Goal: Task Accomplishment & Management: Use online tool/utility

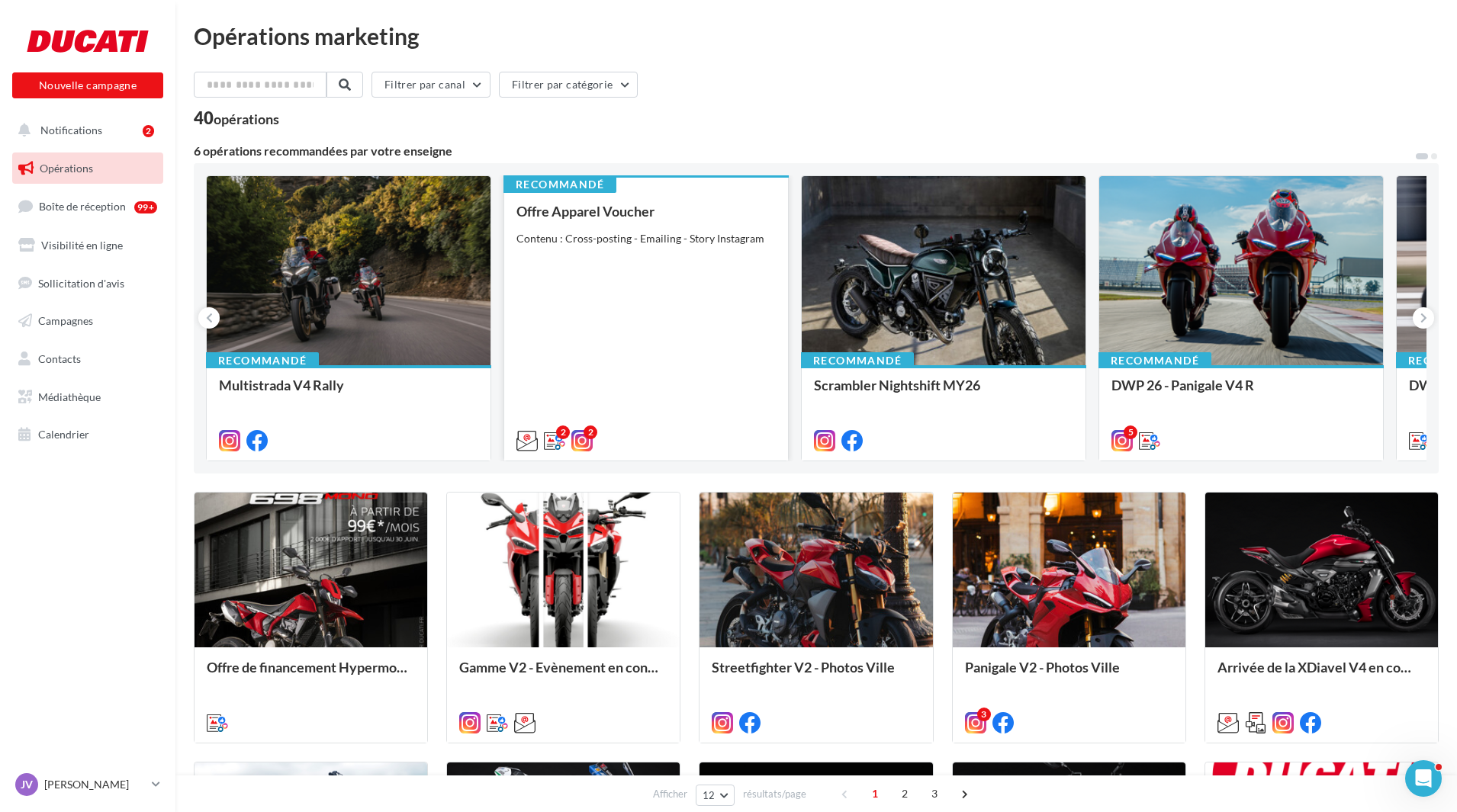
click at [697, 322] on div "Offre Apparel Voucher Contenu : Cross-posting - Emailing - Story Instagram" at bounding box center [647, 325] width 260 height 243
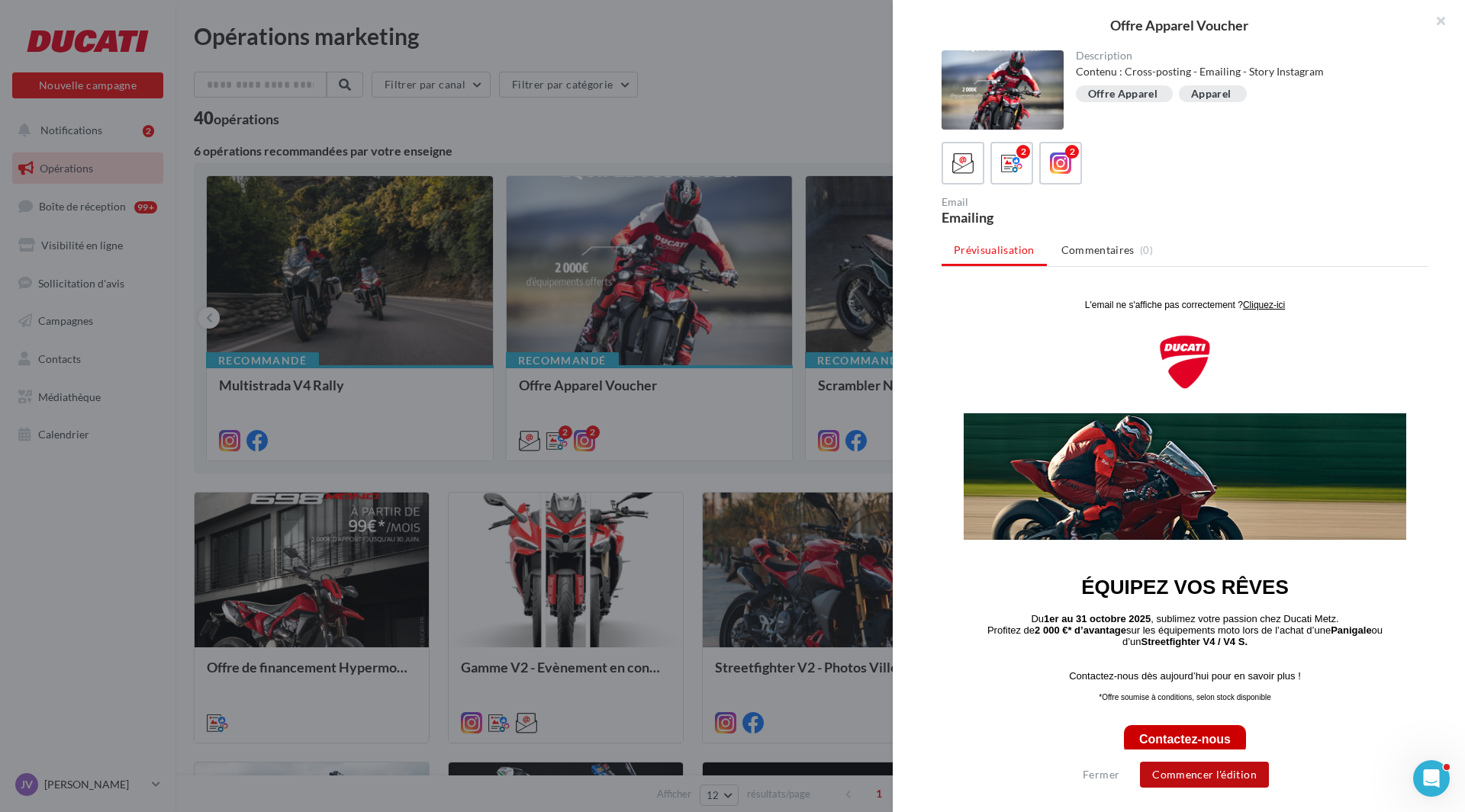
click at [1215, 770] on button "Commencer l'édition" at bounding box center [1204, 775] width 129 height 26
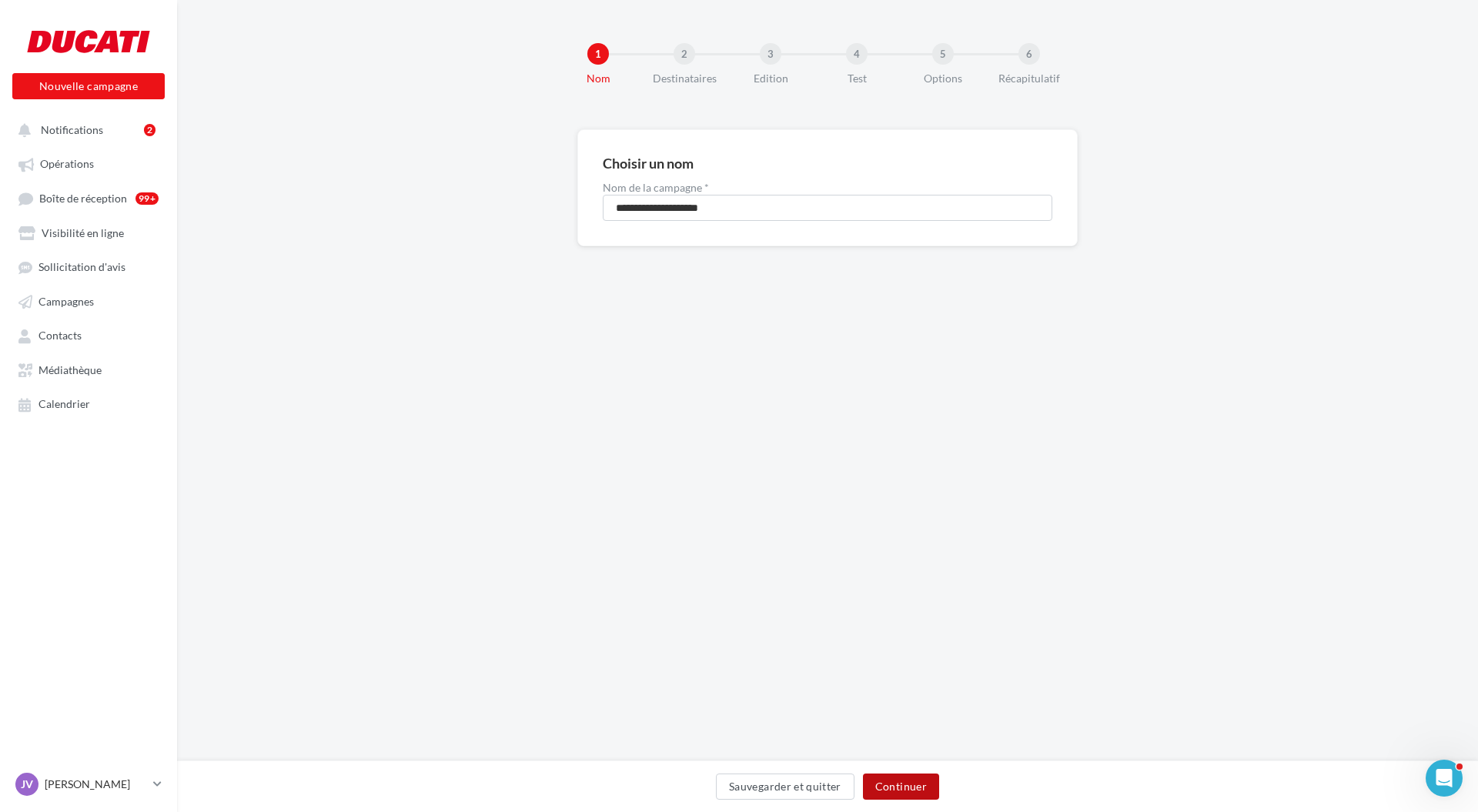
click at [906, 781] on button "Continuer" at bounding box center [900, 786] width 76 height 26
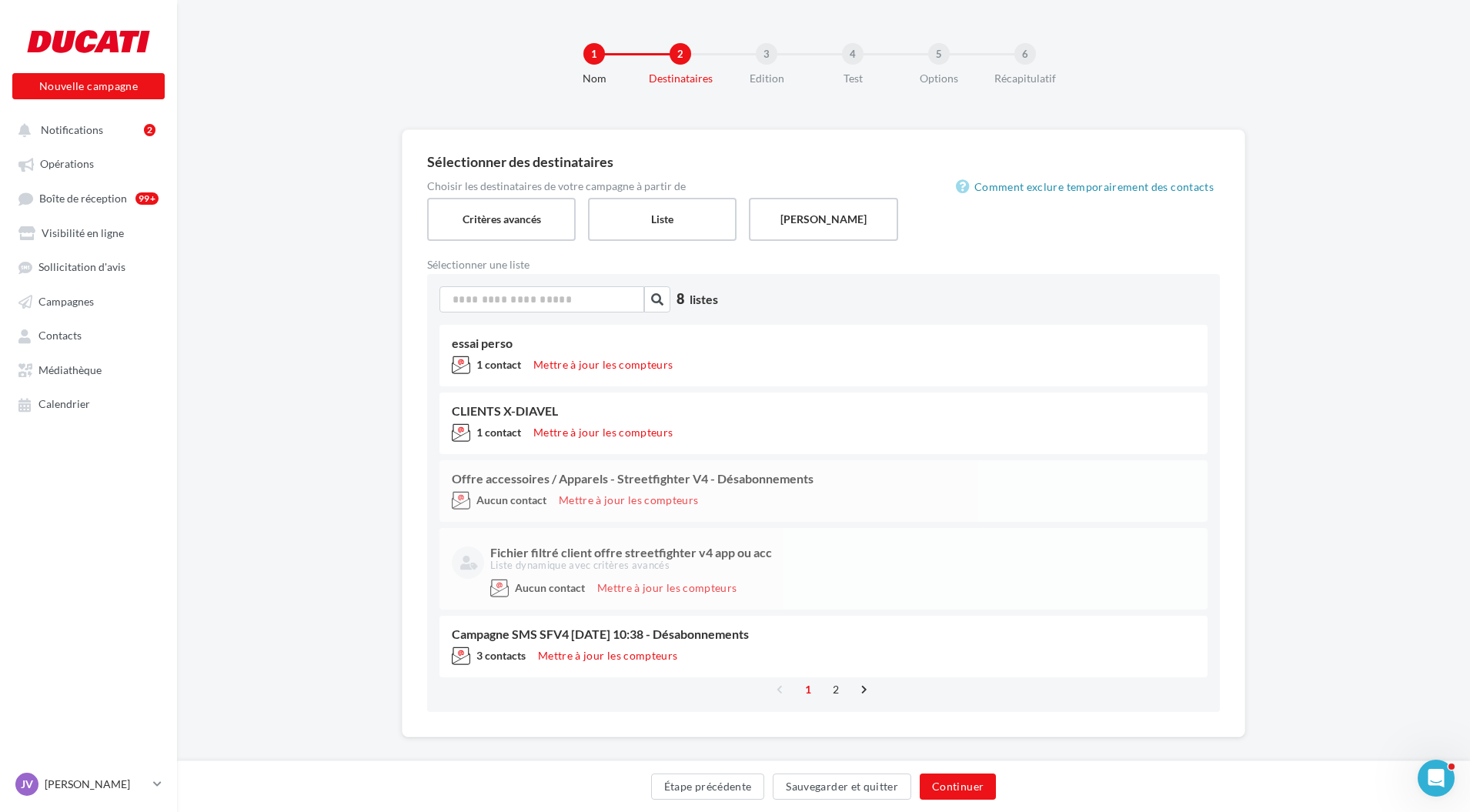
scroll to position [16, 0]
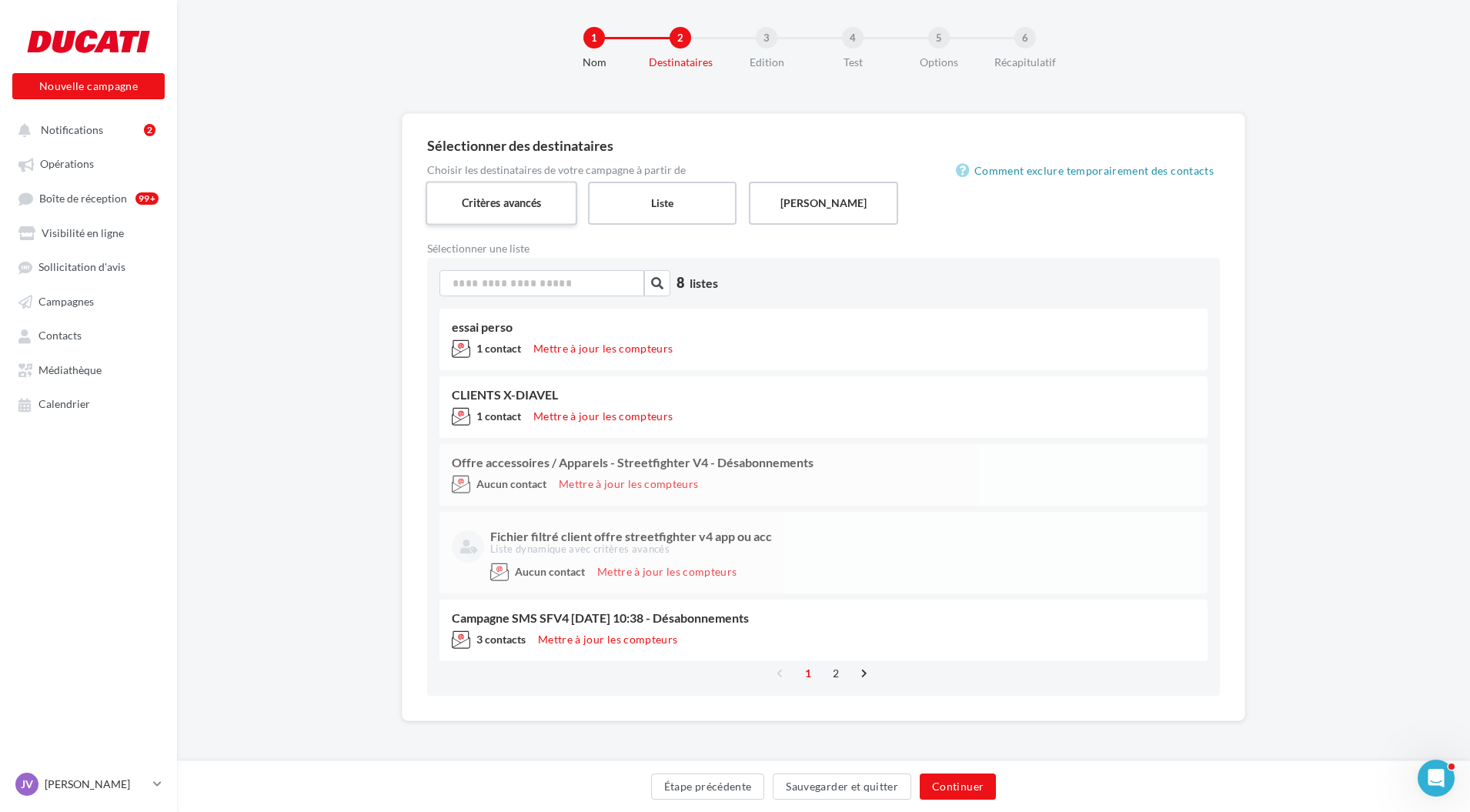
click at [521, 201] on label "Critères avancés" at bounding box center [501, 202] width 152 height 44
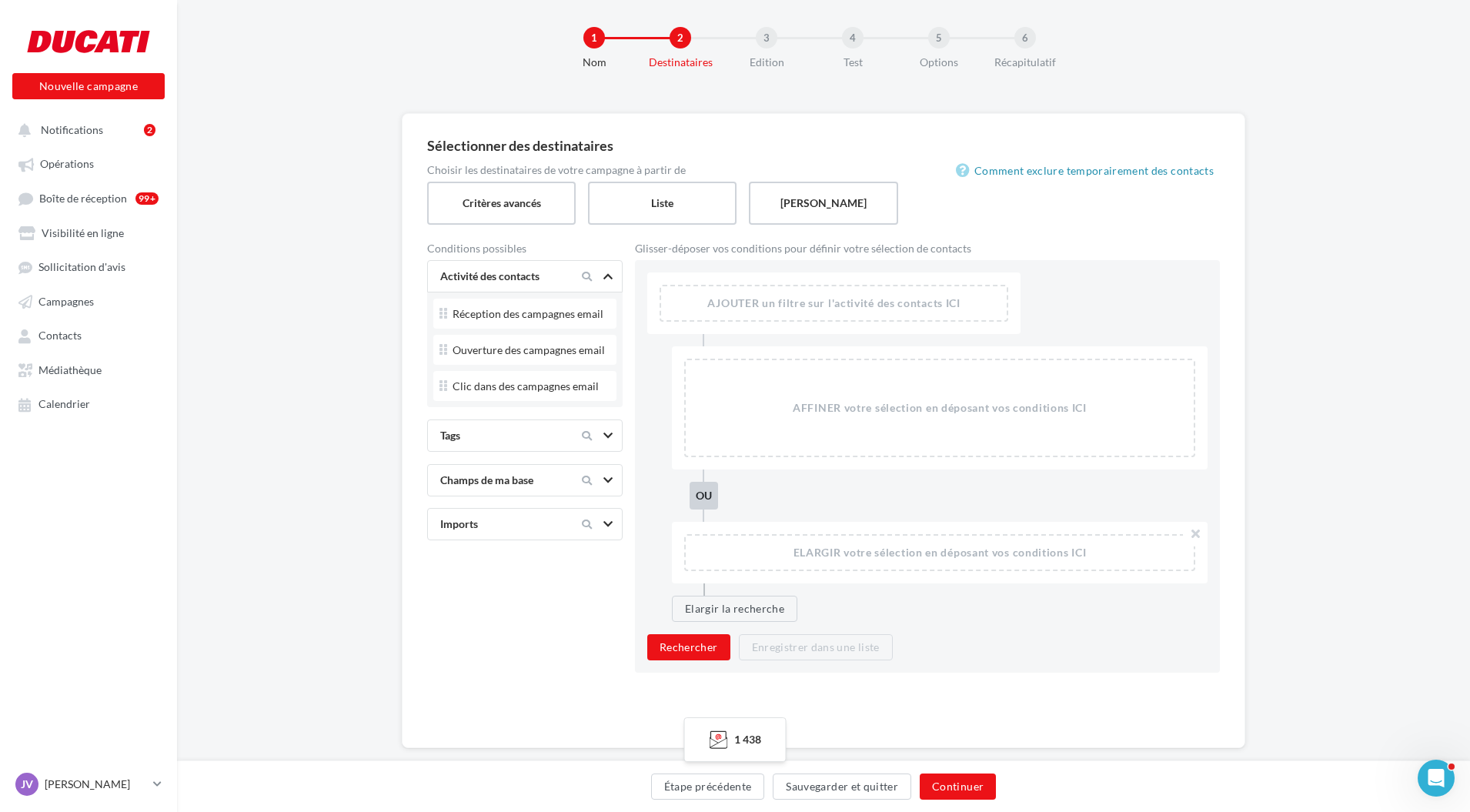
click at [618, 433] on div at bounding box center [595, 435] width 65 height 19
click at [611, 321] on icon at bounding box center [608, 321] width 9 height 8
click at [605, 354] on div "Champs de ma base" at bounding box center [524, 365] width 195 height 32
click at [608, 650] on icon at bounding box center [608, 651] width 9 height 8
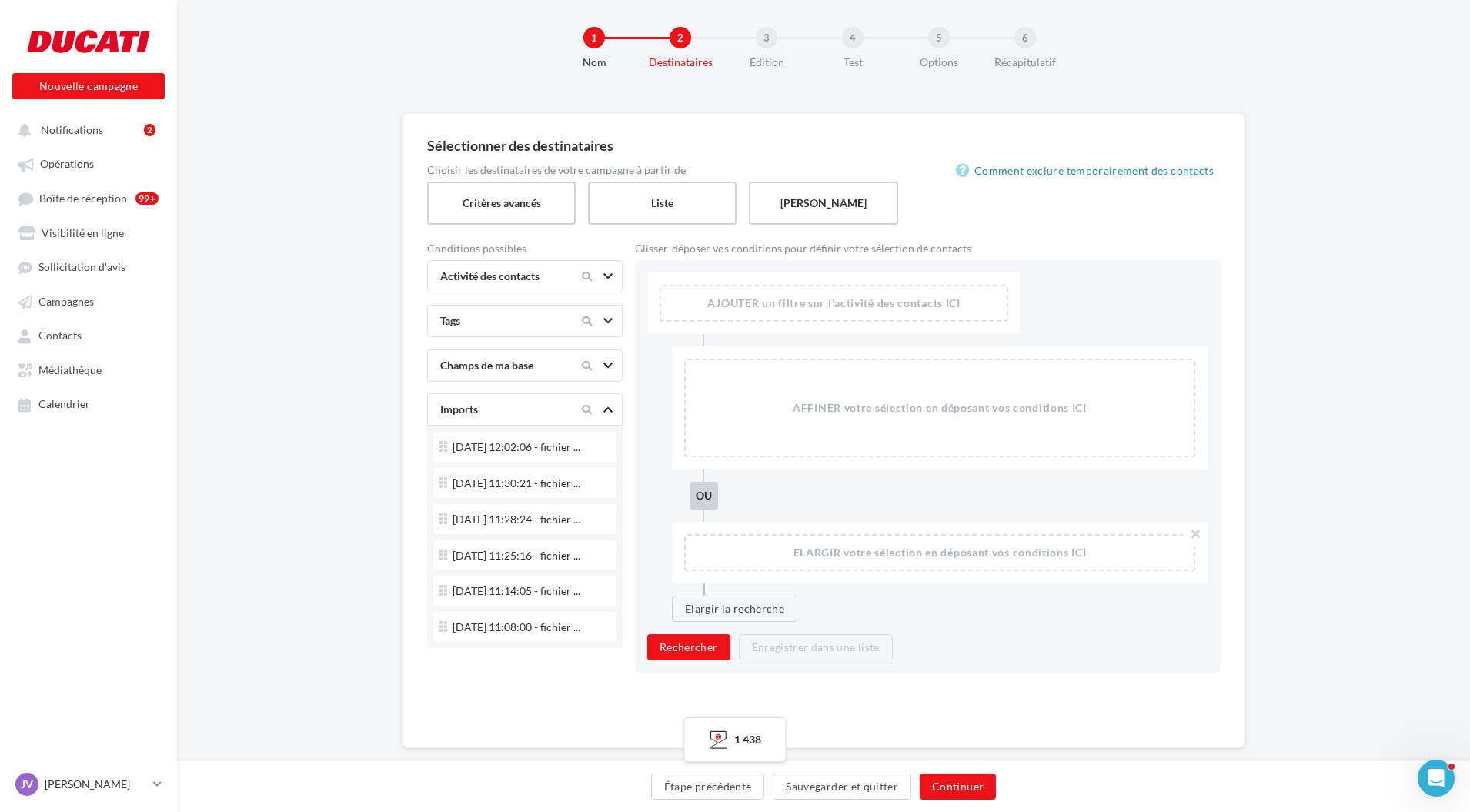
click at [606, 408] on icon at bounding box center [608, 409] width 9 height 8
click at [604, 284] on div at bounding box center [595, 276] width 65 height 19
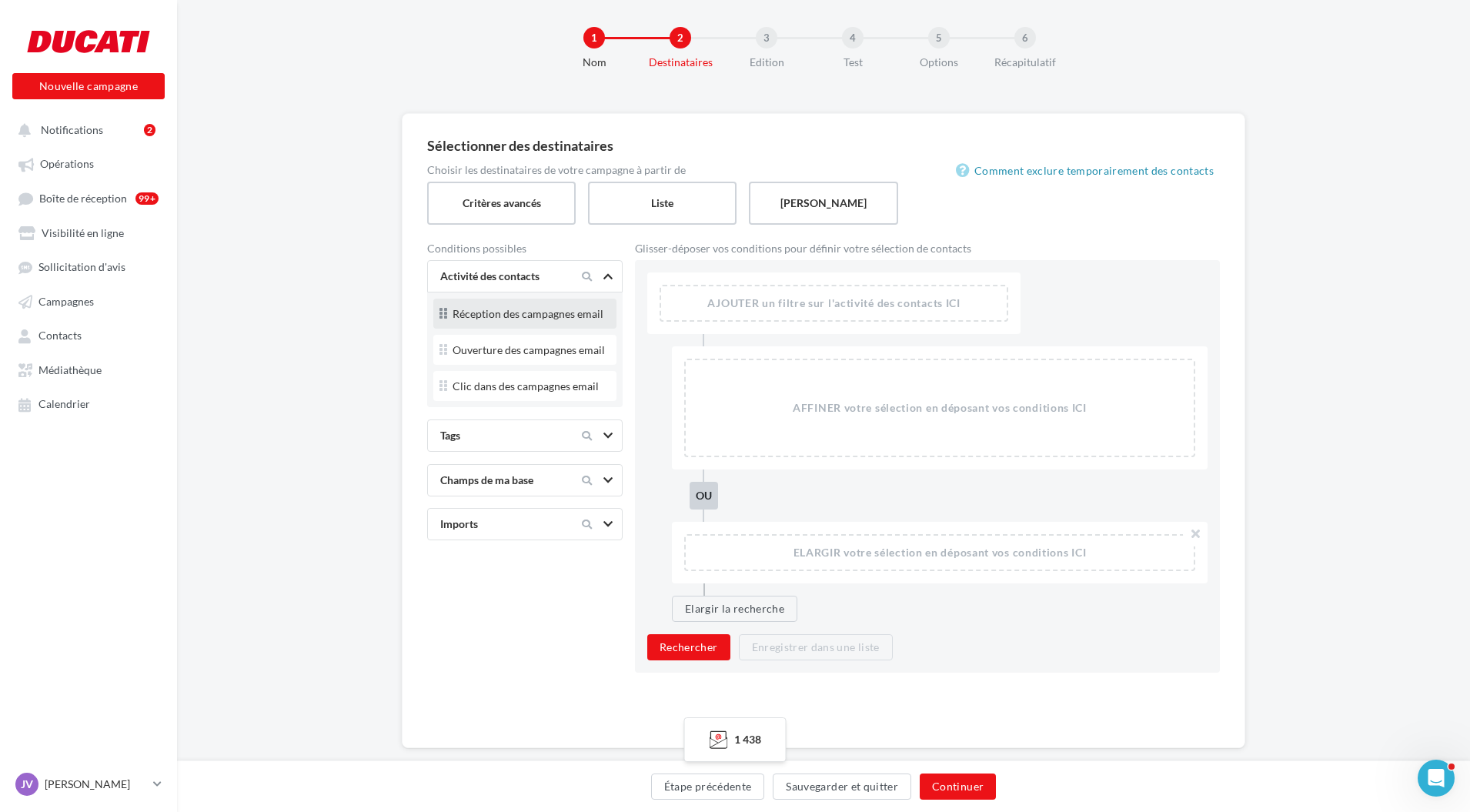
scroll to position [43, 0]
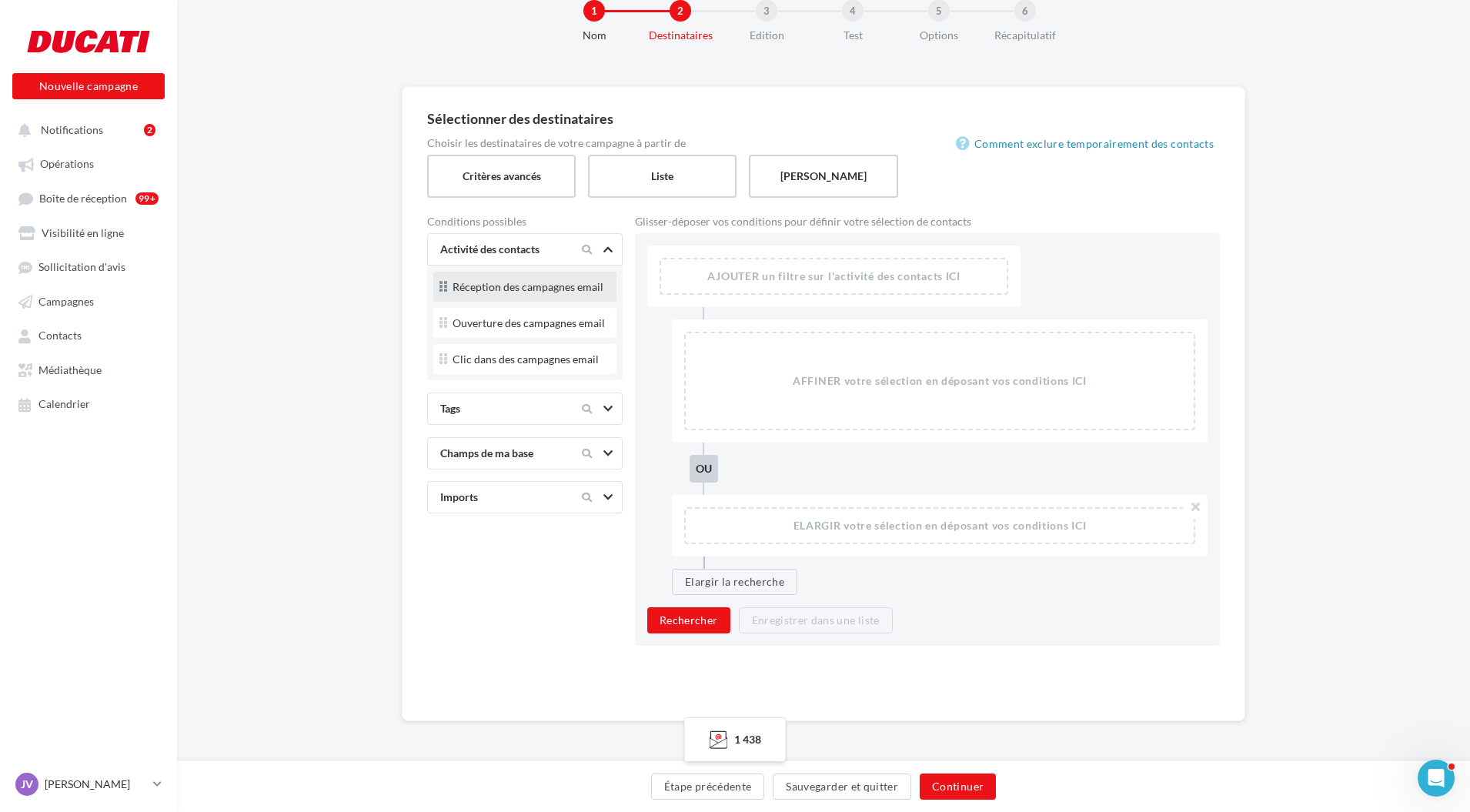
click at [532, 296] on div "Réception des campagnes email" at bounding box center [525, 288] width 171 height 21
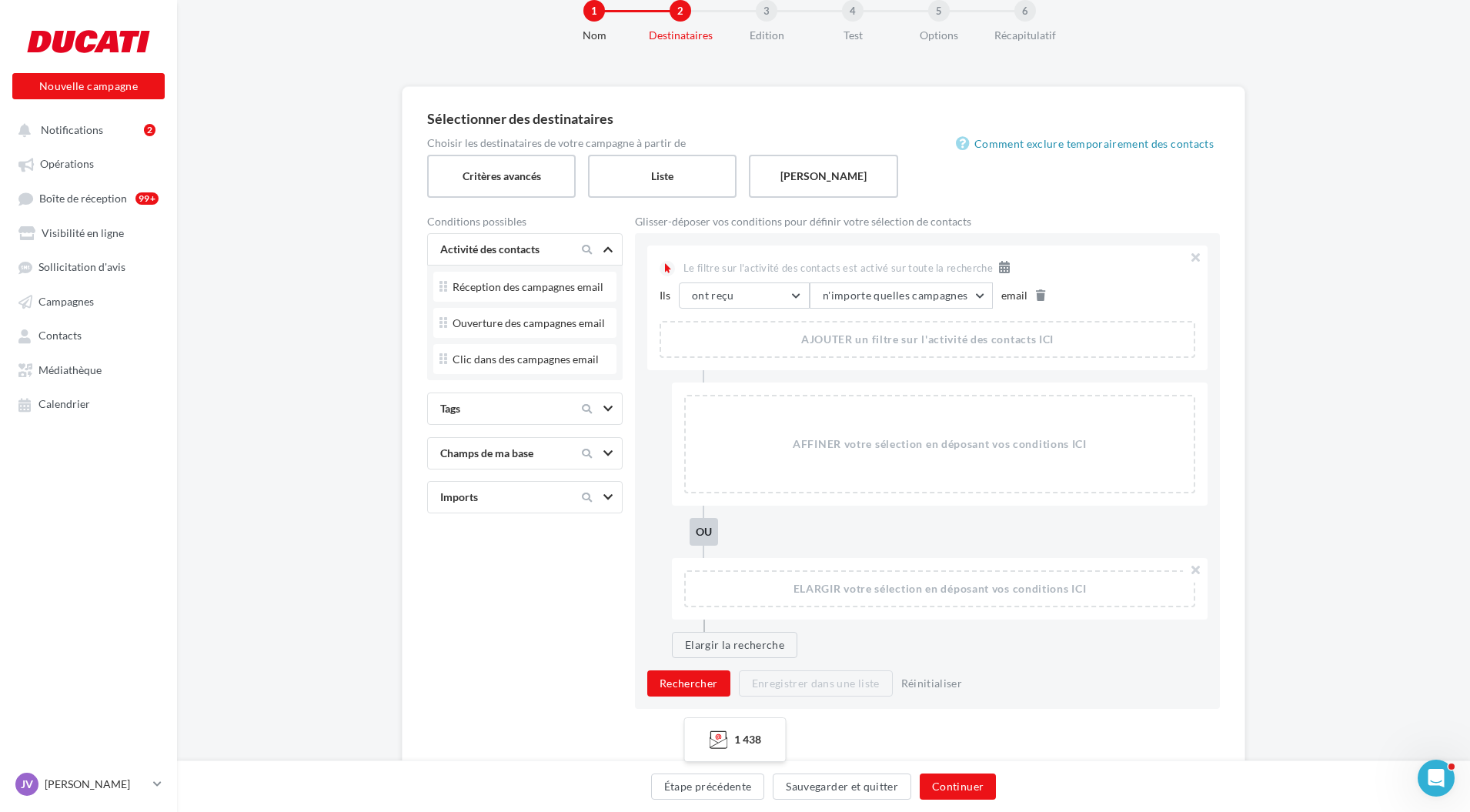
click at [605, 408] on icon at bounding box center [608, 408] width 9 height 8
drag, startPoint x: 515, startPoint y: 337, endPoint x: 515, endPoint y: 296, distance: 41.0
click at [515, 296] on div "Tags Vous n'avez pas encore de tag disponible" at bounding box center [524, 324] width 195 height 94
click at [515, 296] on div "Tags" at bounding box center [498, 293] width 129 height 15
click at [660, 193] on label "Liste" at bounding box center [662, 176] width 152 height 44
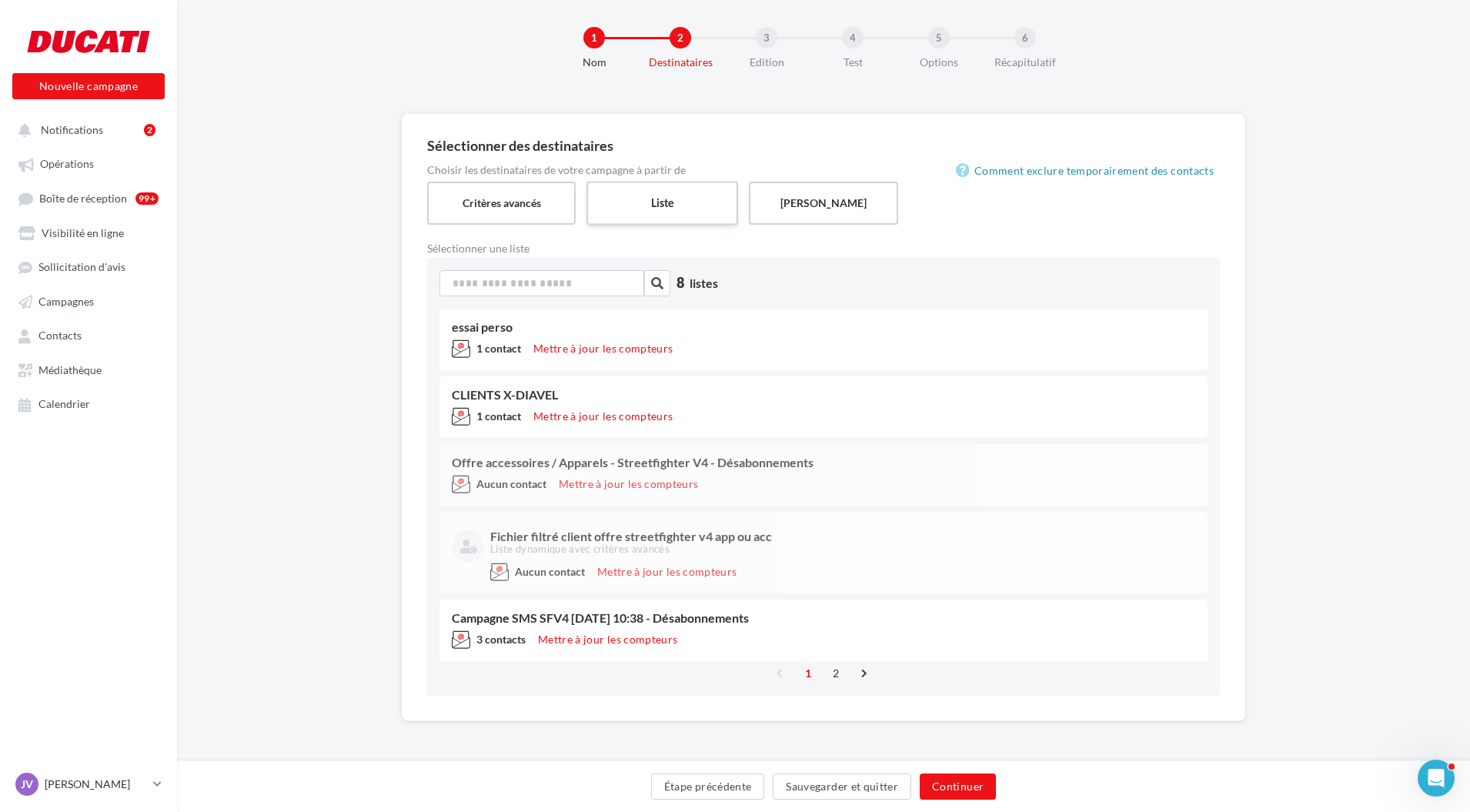
scroll to position [16, 0]
click at [516, 204] on label "Critères avancés" at bounding box center [501, 202] width 152 height 44
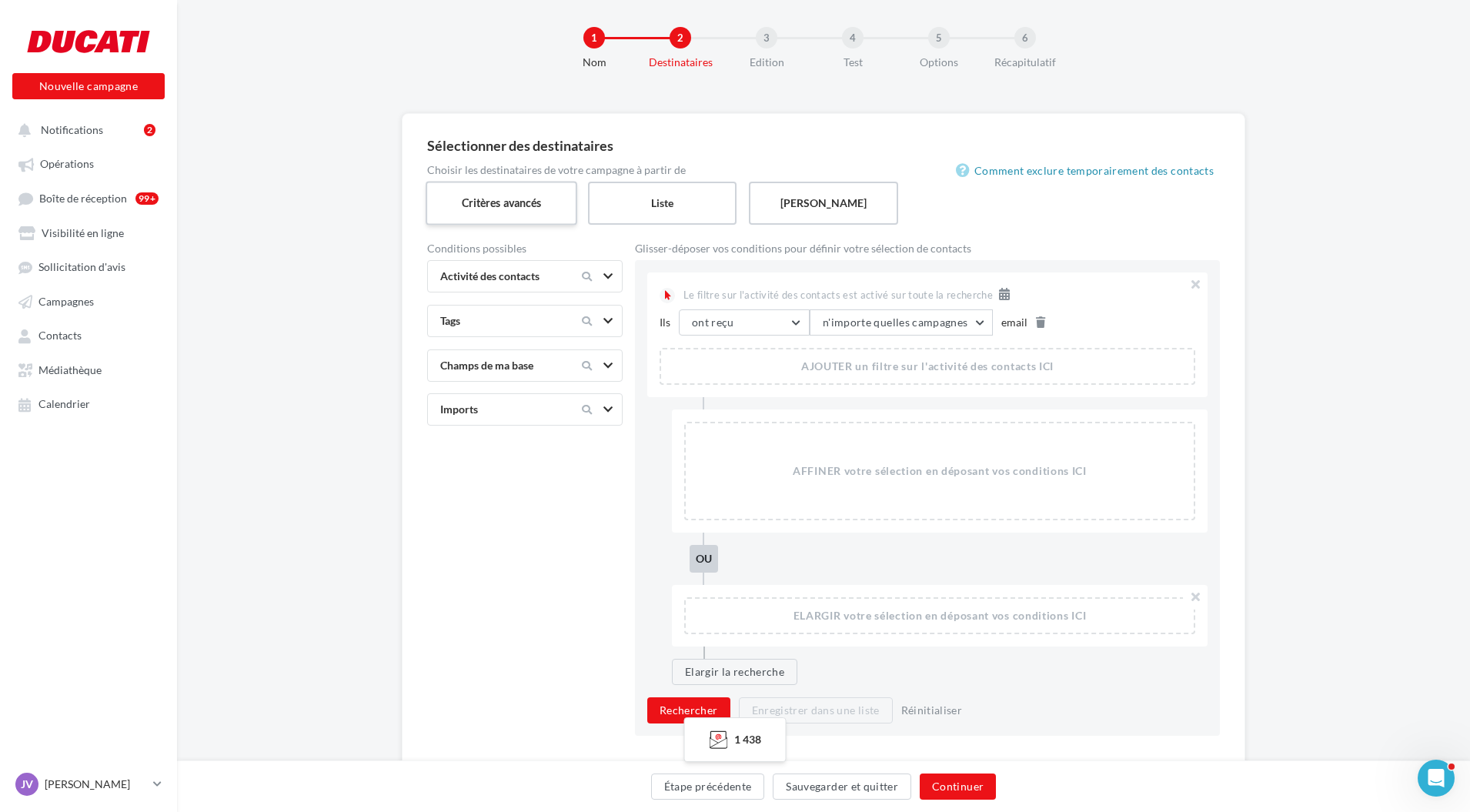
scroll to position [43, 0]
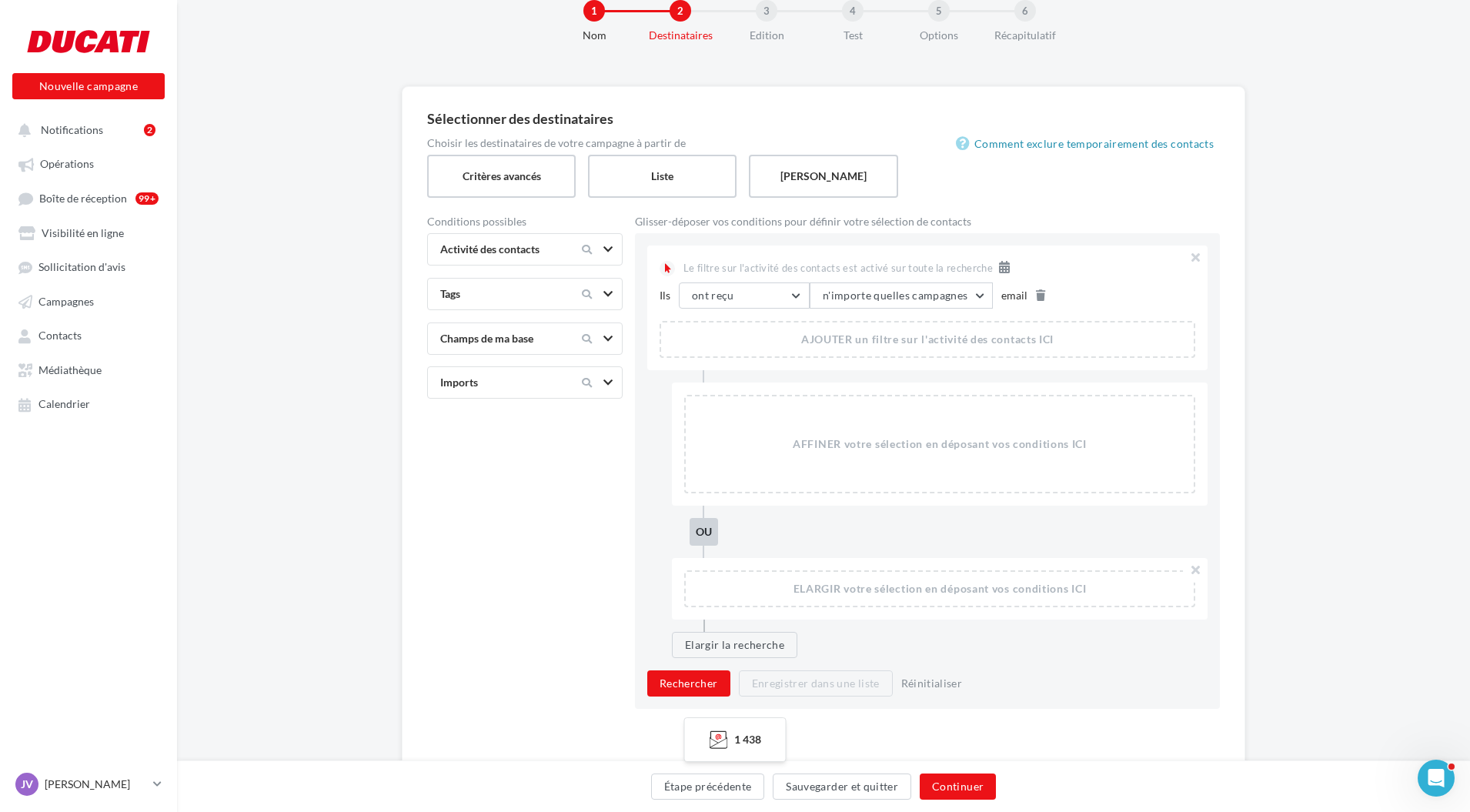
click at [605, 293] on icon at bounding box center [608, 293] width 9 height 8
click at [535, 403] on div "Champs de ma base" at bounding box center [498, 399] width 129 height 15
